Goal: Information Seeking & Learning: Learn about a topic

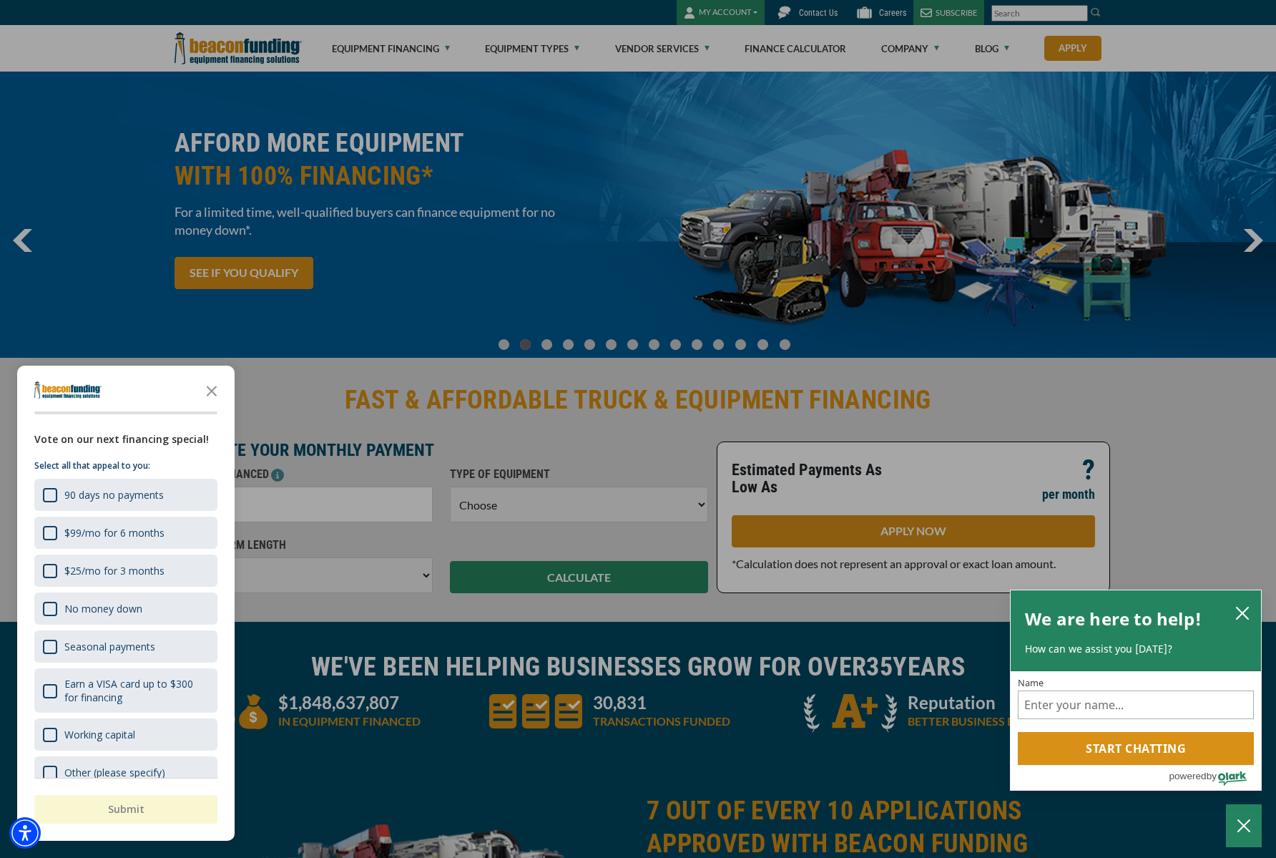
click at [449, 44] on div "button" at bounding box center [638, 429] width 1276 height 858
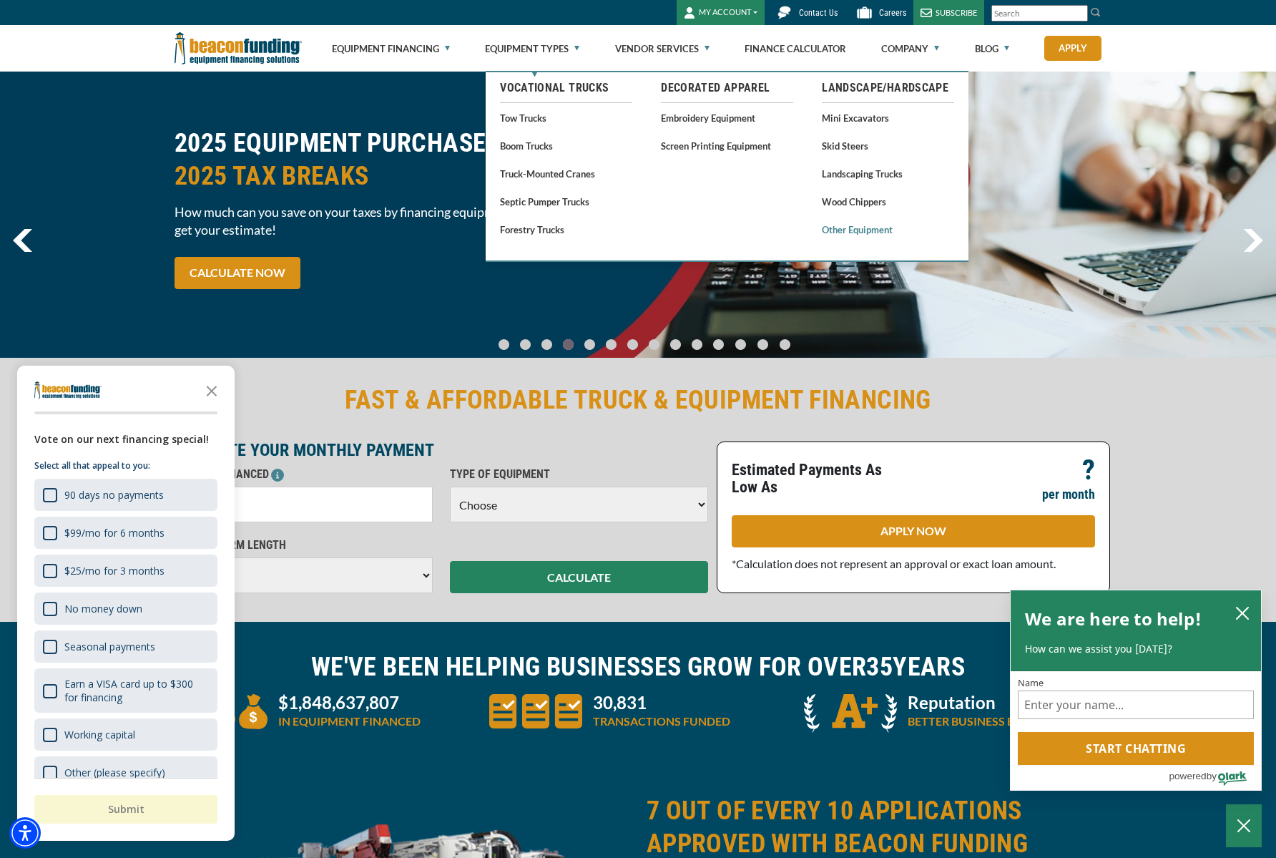
click at [856, 231] on link "Other Equipment" at bounding box center [888, 229] width 132 height 18
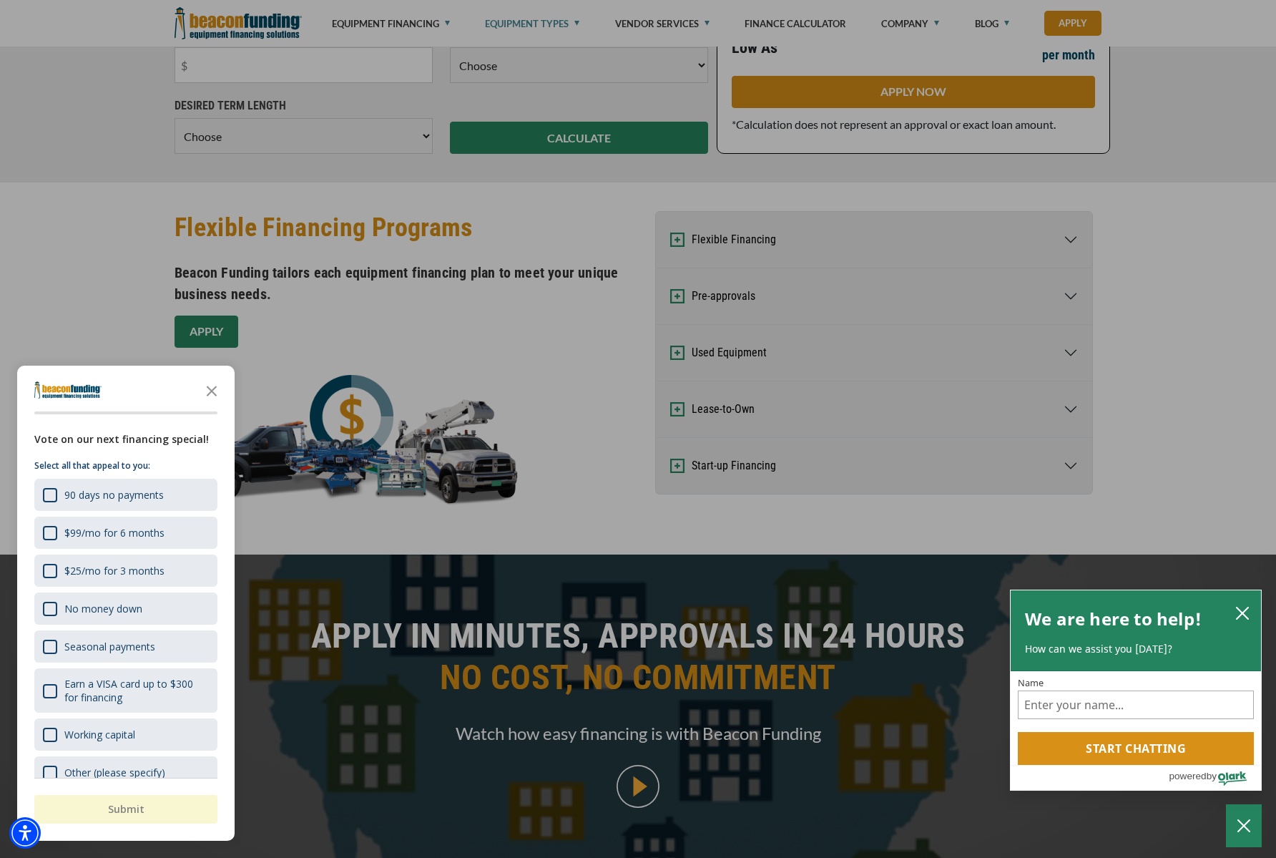
scroll to position [753, 0]
click at [1075, 405] on div at bounding box center [638, 429] width 1276 height 858
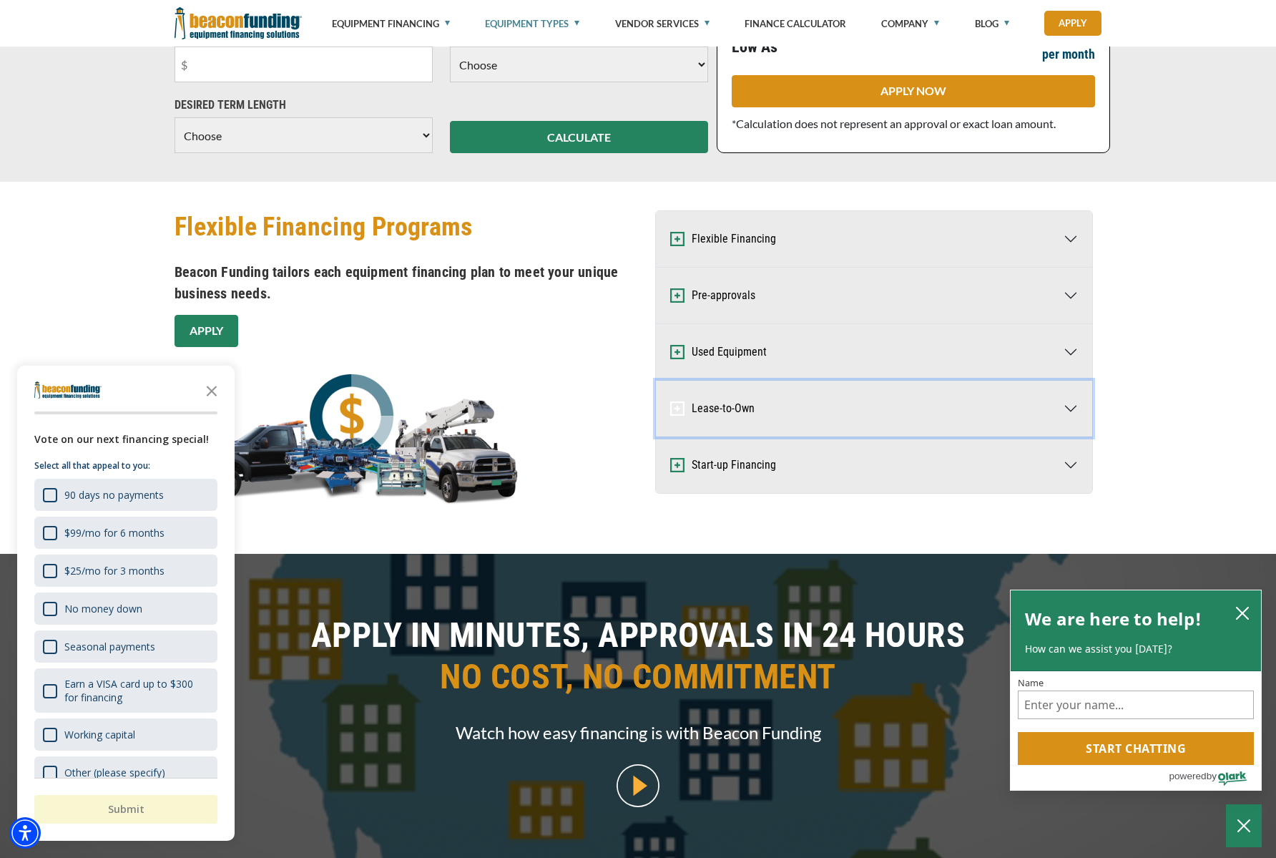
click at [1075, 405] on button "Lease-to-Own" at bounding box center [874, 409] width 436 height 56
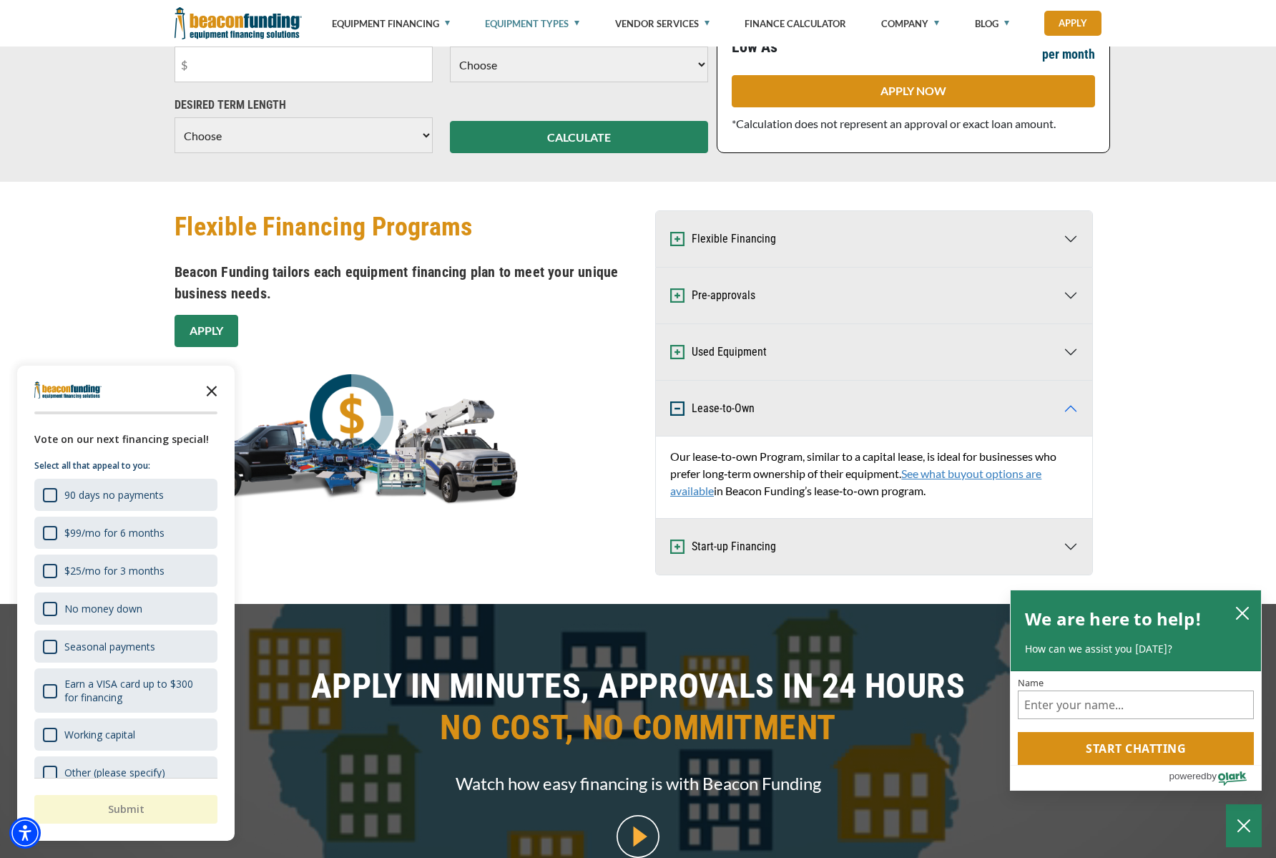
click at [214, 389] on polygon "Close the survey" at bounding box center [212, 391] width 11 height 11
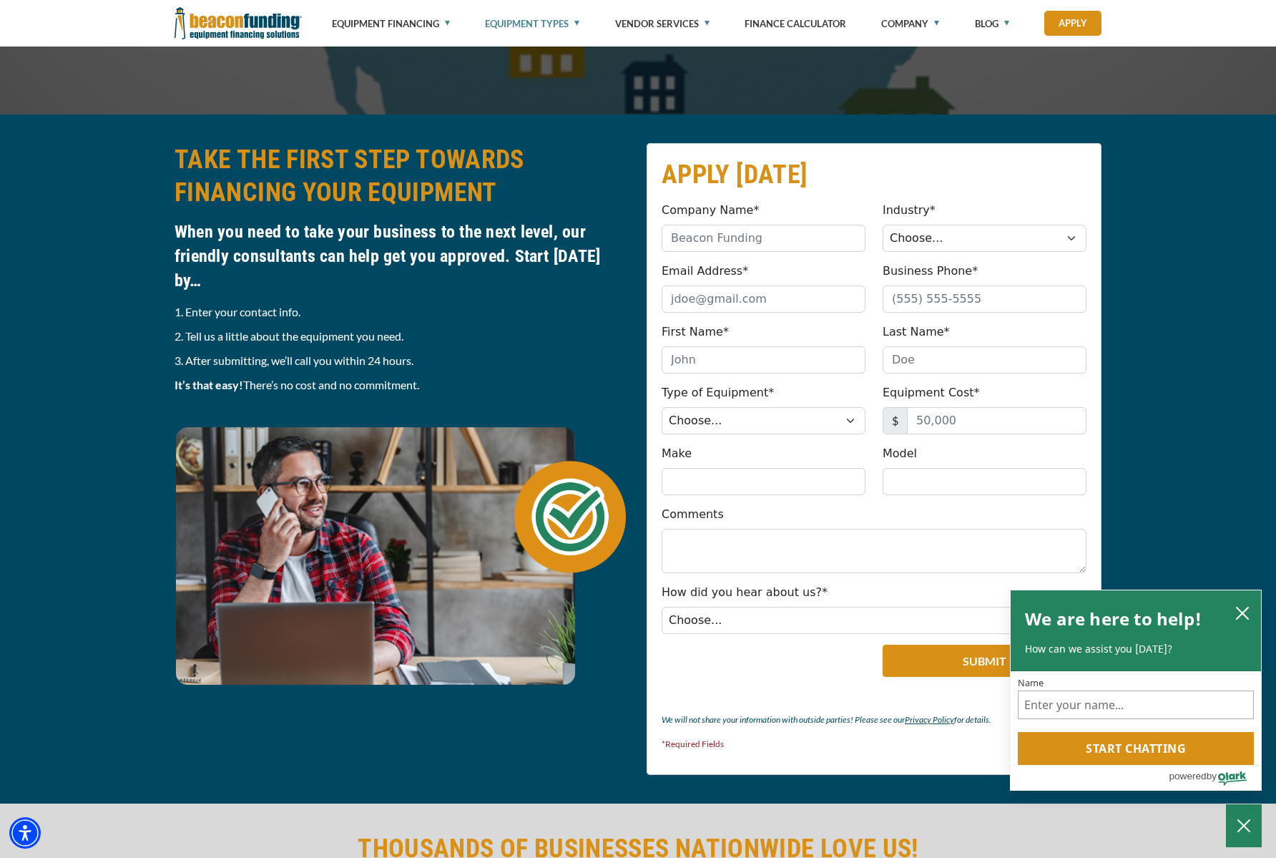
scroll to position [1570, 0]
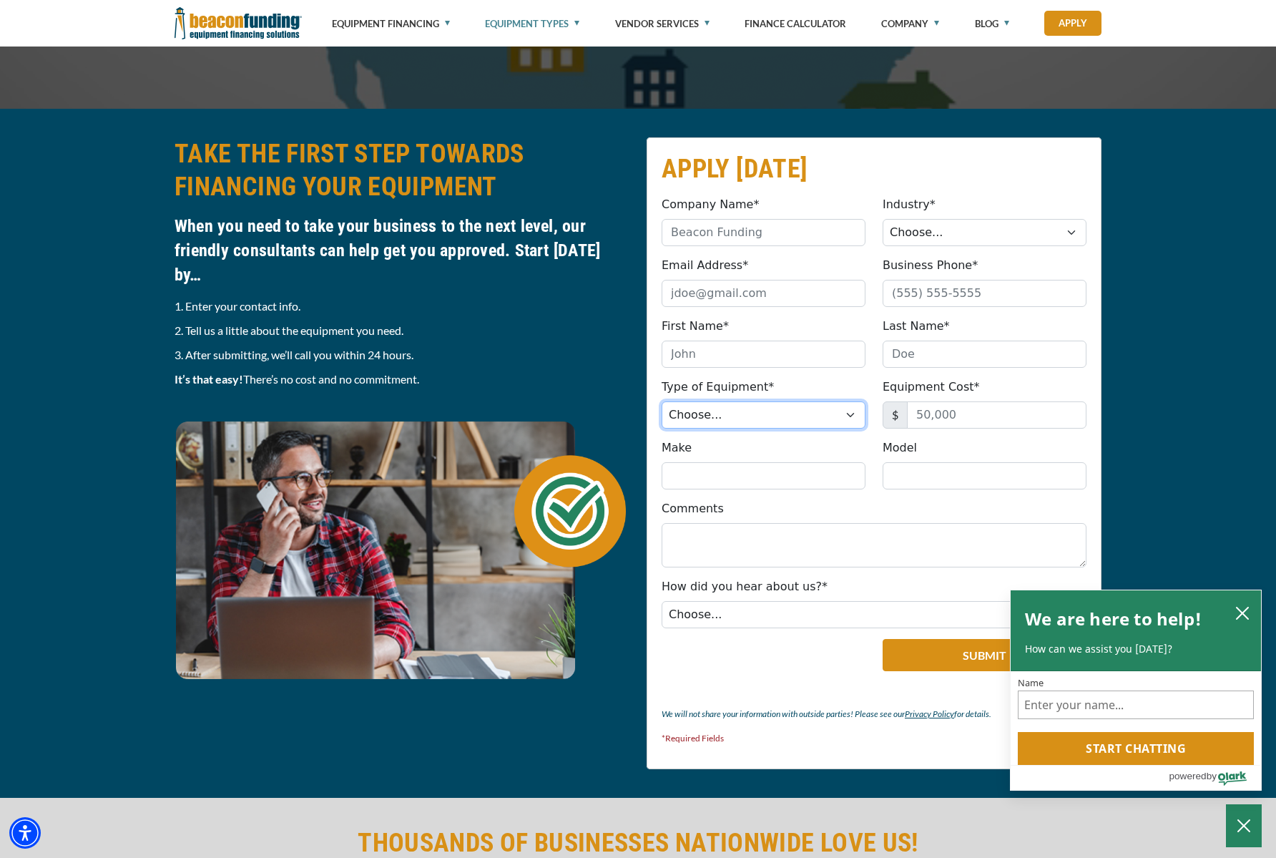
click at [856, 416] on select "Choose... Backhoe Boom/Bucket Truck Chipper Commercial Mower Crane DTG/DTF Prin…" at bounding box center [764, 414] width 204 height 27
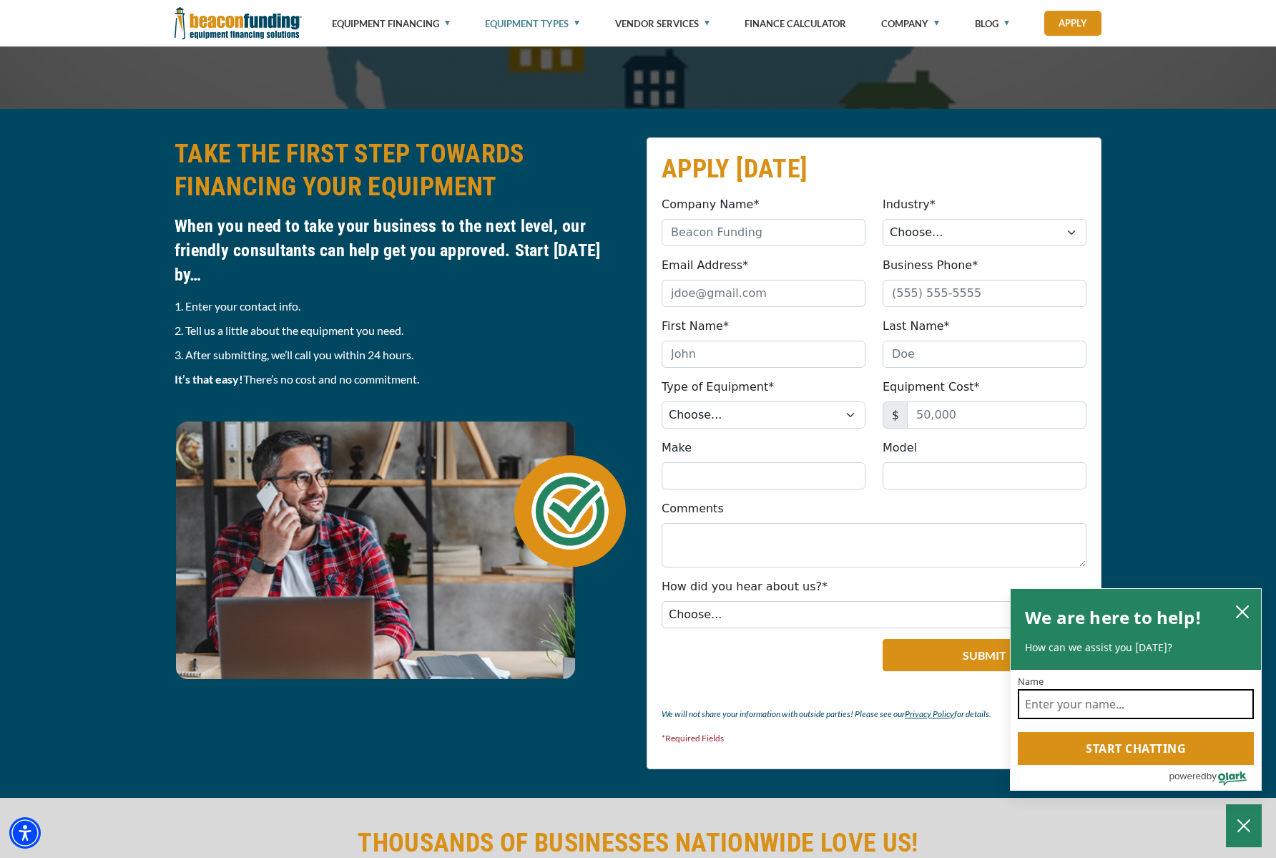
click at [1041, 703] on input "Name" at bounding box center [1136, 704] width 236 height 30
click at [1244, 612] on icon "close chatbox" at bounding box center [1243, 613] width 14 height 14
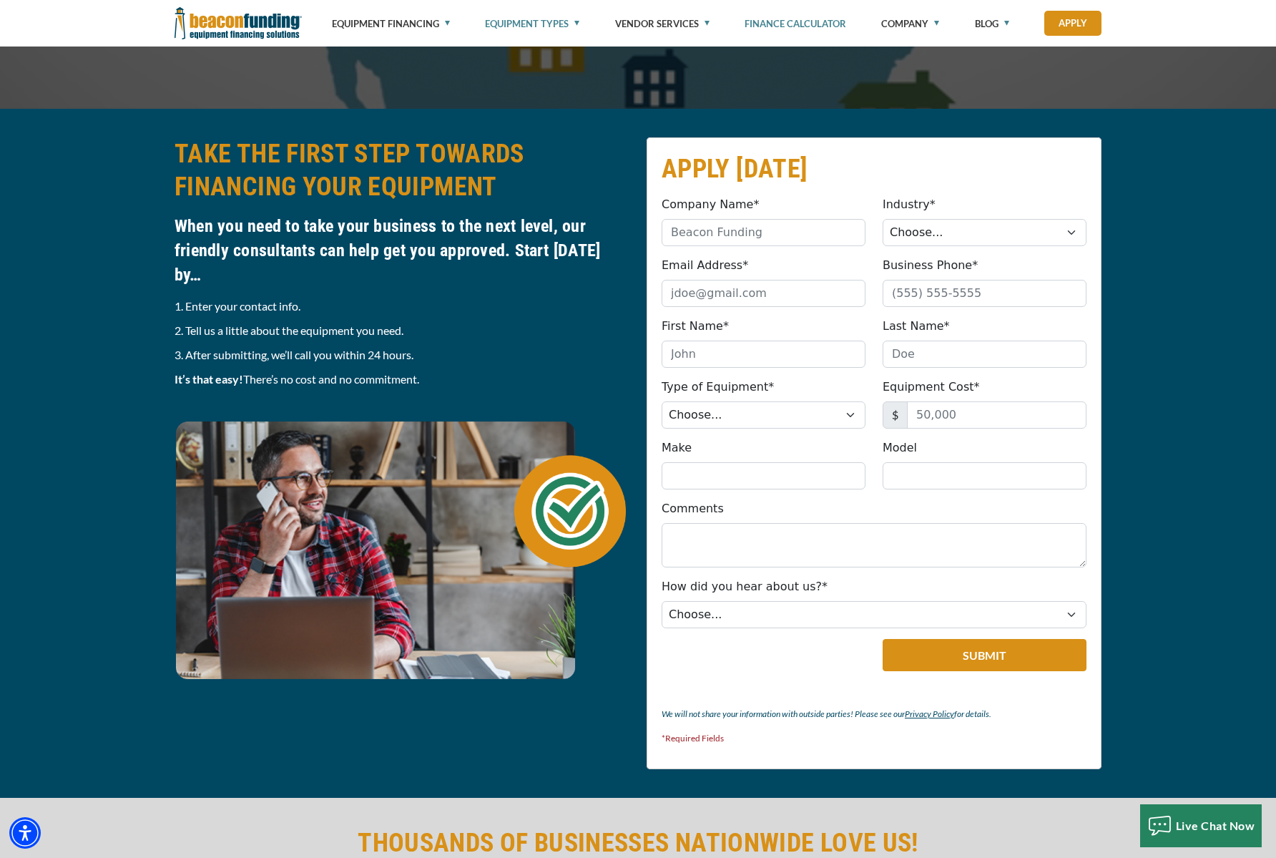
click at [812, 19] on link "Finance Calculator" at bounding box center [796, 23] width 102 height 47
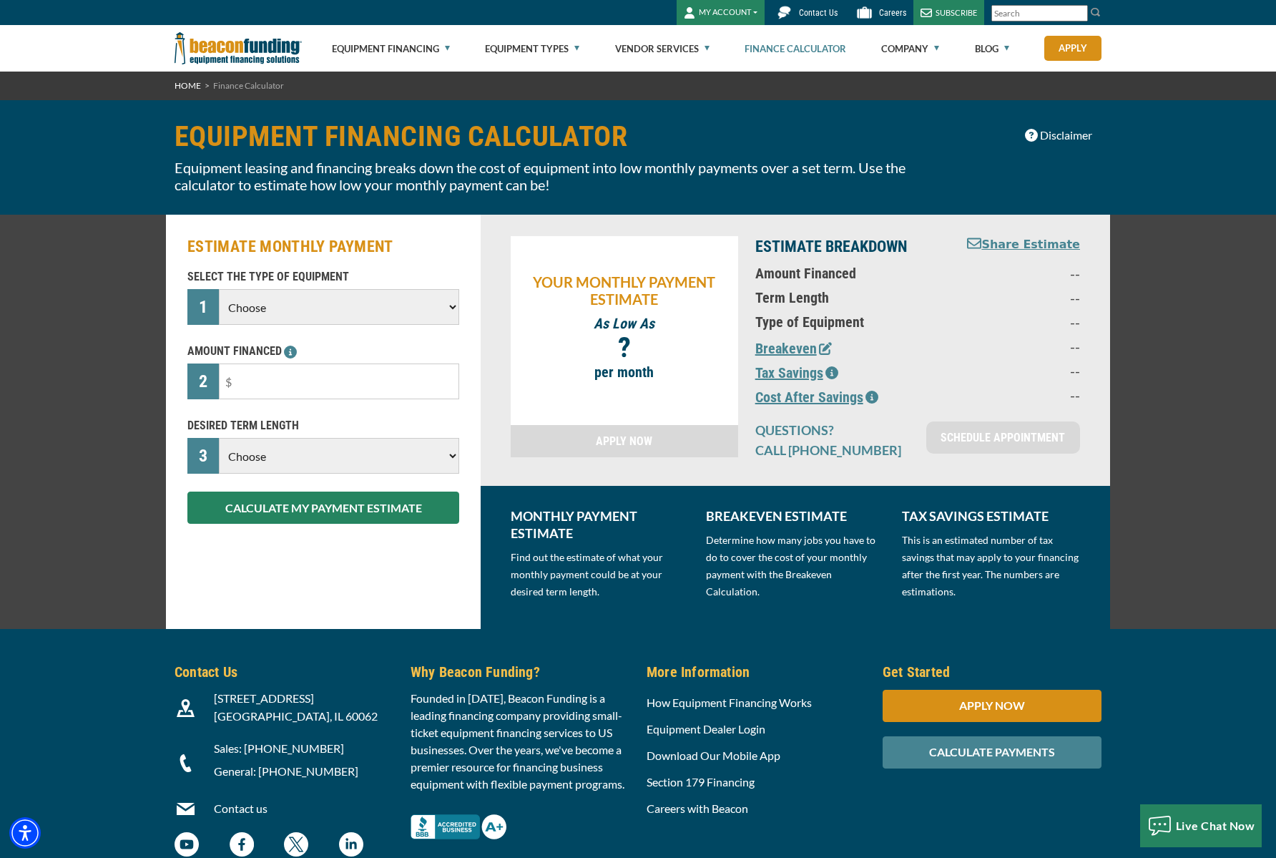
click at [451, 306] on select "Choose Backhoe Boom/Bucket Truck Chipper Commercial Mower Crane DTG/DTF Printin…" at bounding box center [339, 307] width 240 height 36
click at [807, 13] on span "Contact Us" at bounding box center [818, 13] width 39 height 10
click at [814, 11] on span "Contact Us" at bounding box center [818, 13] width 39 height 10
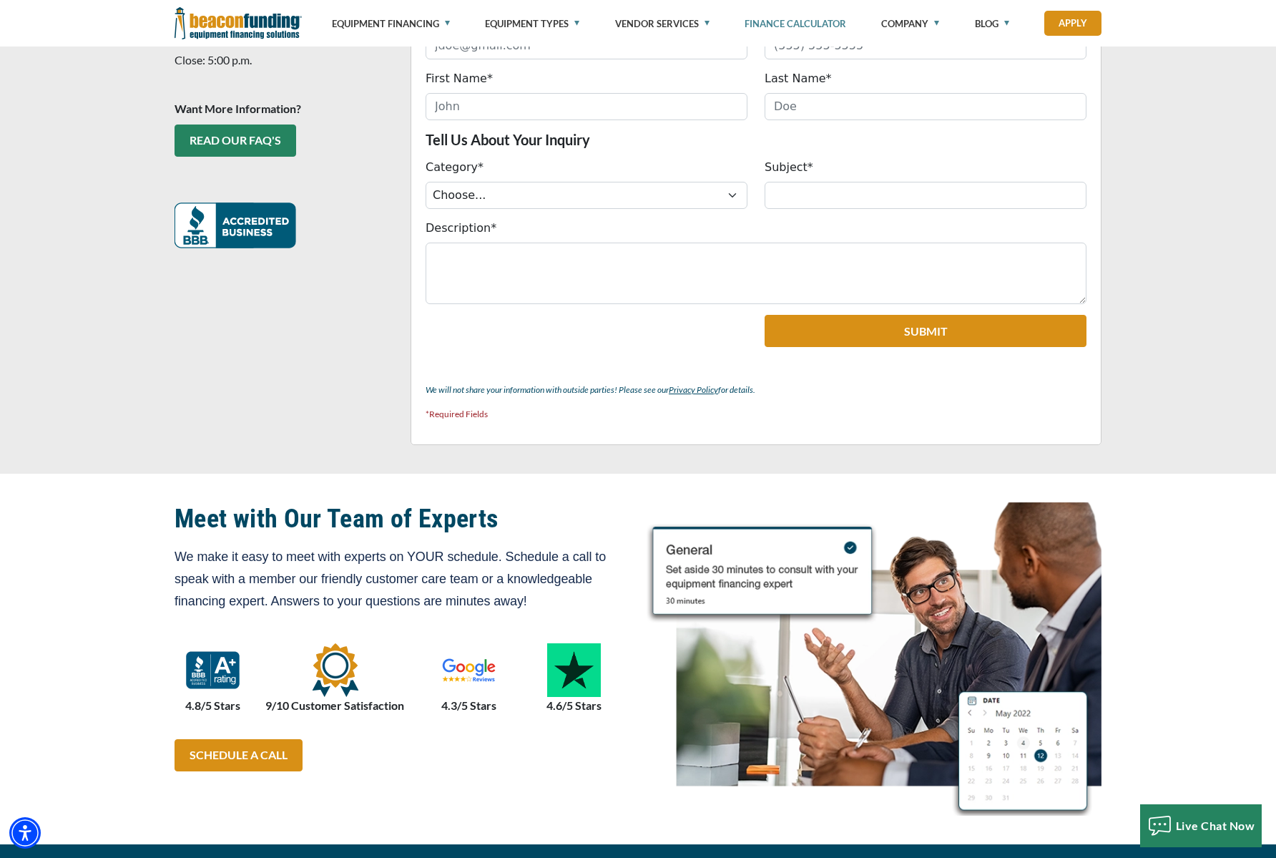
scroll to position [527, 0]
